Goal: Task Accomplishment & Management: Use online tool/utility

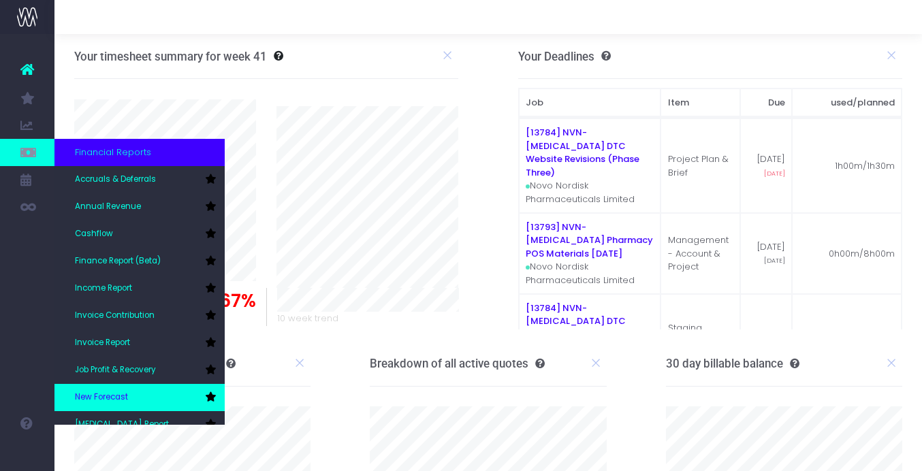
click at [121, 395] on span "New Forecast" at bounding box center [101, 398] width 53 height 12
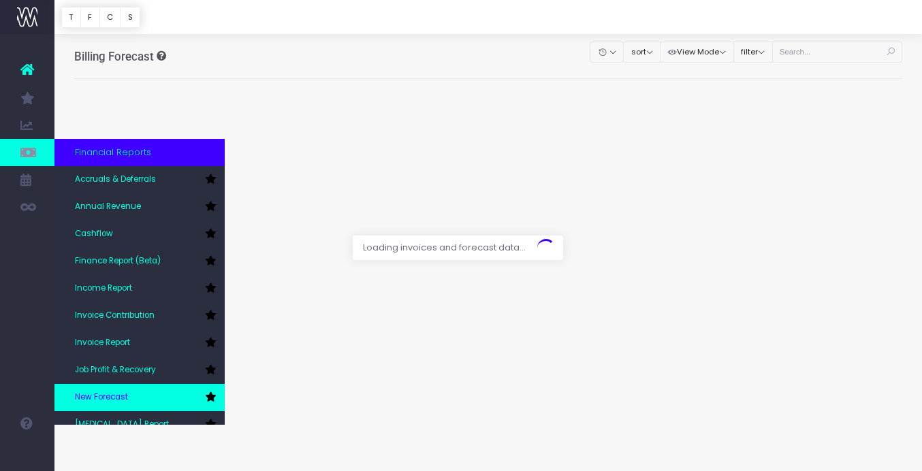
click at [211, 398] on icon at bounding box center [210, 397] width 11 height 10
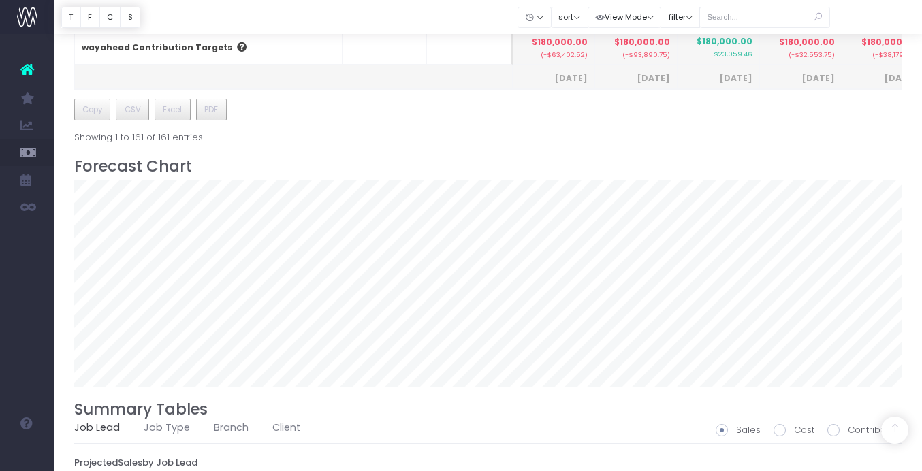
scroll to position [1014, 0]
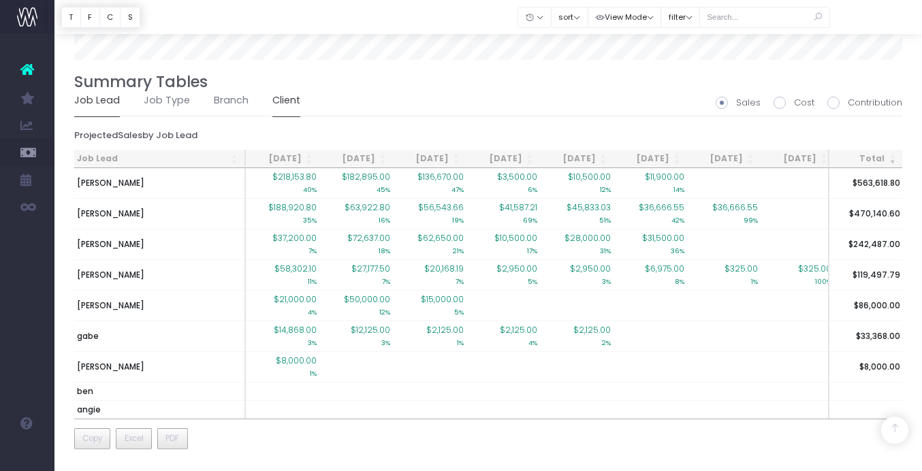
click at [281, 102] on link "Client" at bounding box center [286, 100] width 28 height 31
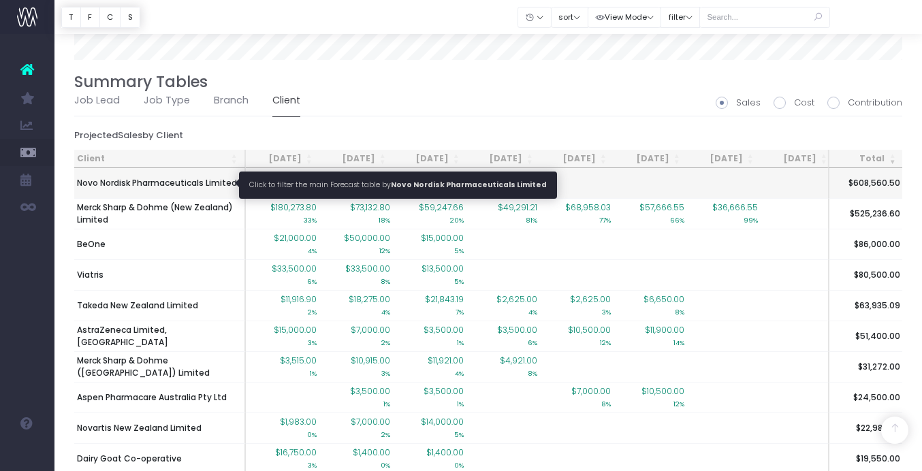
click at [99, 183] on span "Novo Nordisk Pharmaceuticals Limited" at bounding box center [157, 183] width 160 height 12
type input ""Novo Nordisk Pharmaceuticals Limited""
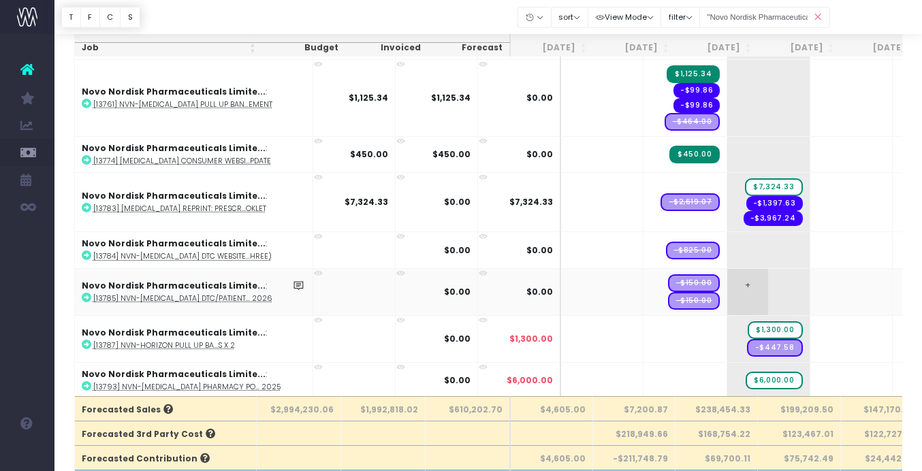
scroll to position [74, 0]
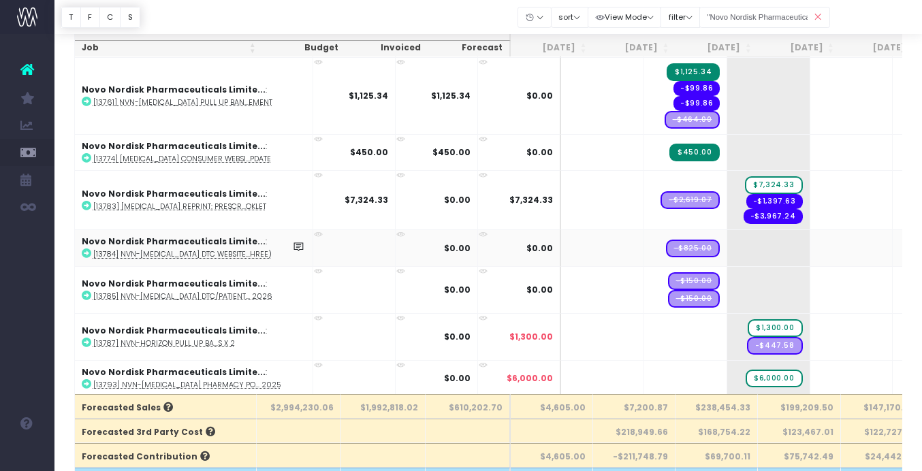
click at [85, 251] on icon at bounding box center [87, 254] width 10 height 10
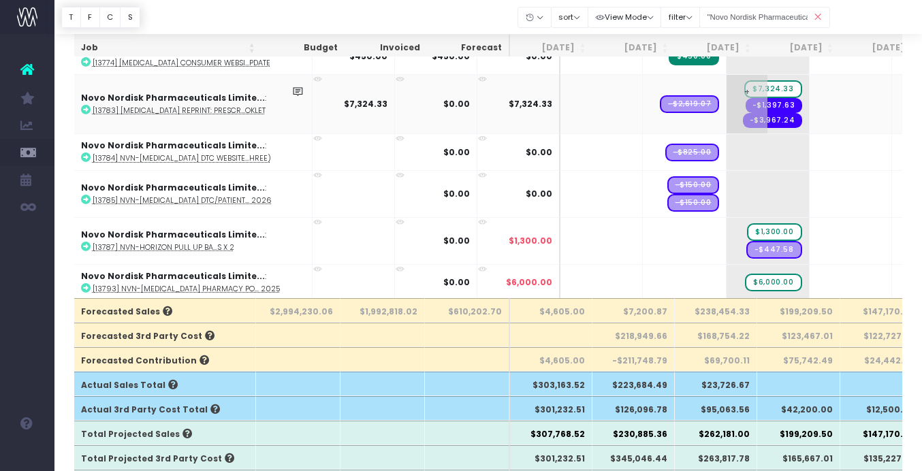
scroll to position [177, 0]
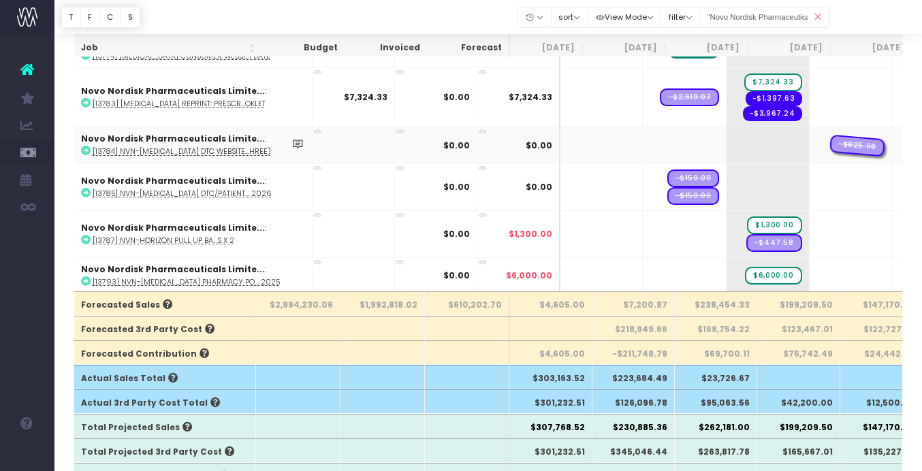
drag, startPoint x: 642, startPoint y: 144, endPoint x: 777, endPoint y: 150, distance: 135.0
click at [830, 141] on span "-$825.00" at bounding box center [857, 146] width 54 height 18
click at [810, 142] on span "+" at bounding box center [830, 144] width 41 height 35
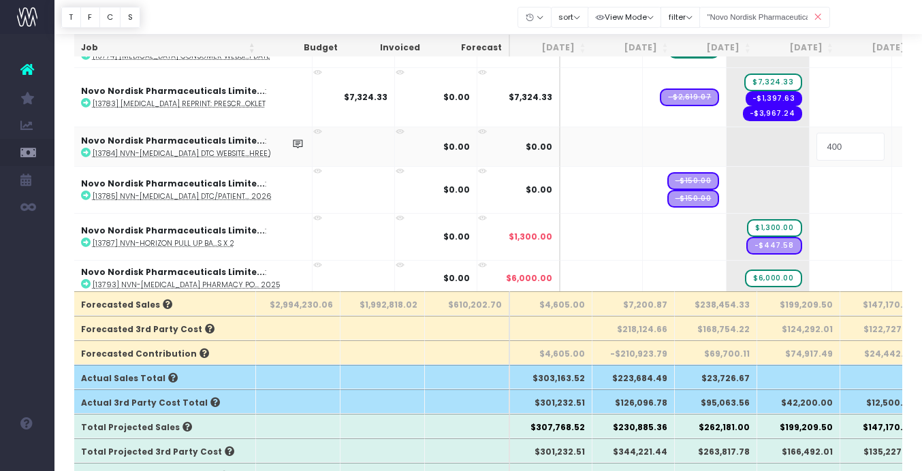
type input "4000"
click at [856, 121] on body "Oh my... this is bad. [PERSON_NAME] wasn't able to load this page. Please conta…" at bounding box center [461, 58] width 922 height 471
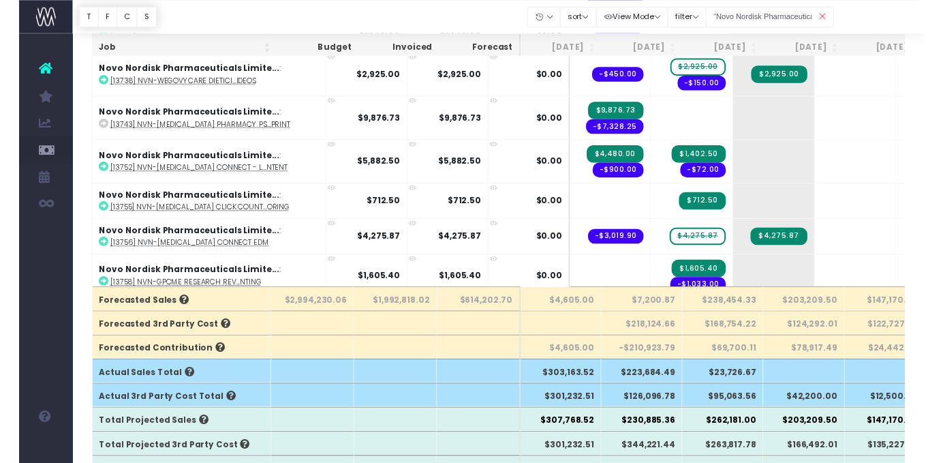
scroll to position [1525, 0]
